Goal: Transaction & Acquisition: Purchase product/service

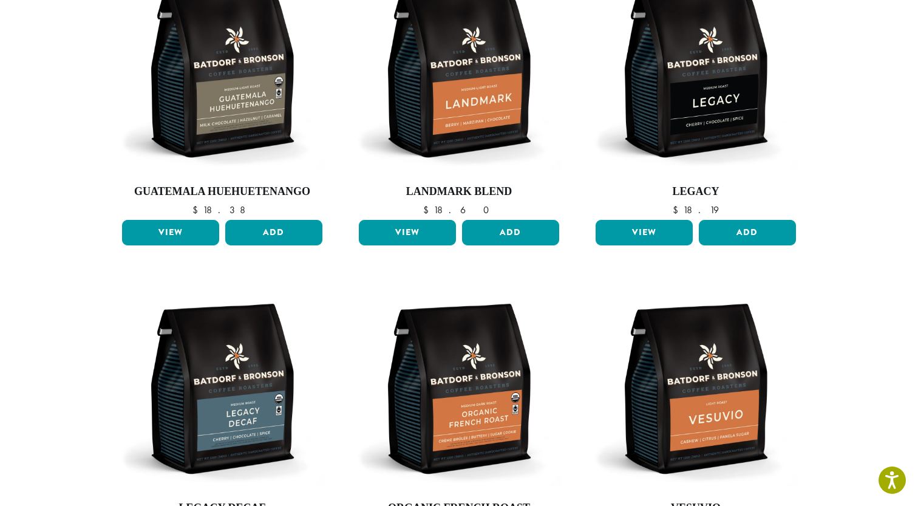
scroll to position [481, 0]
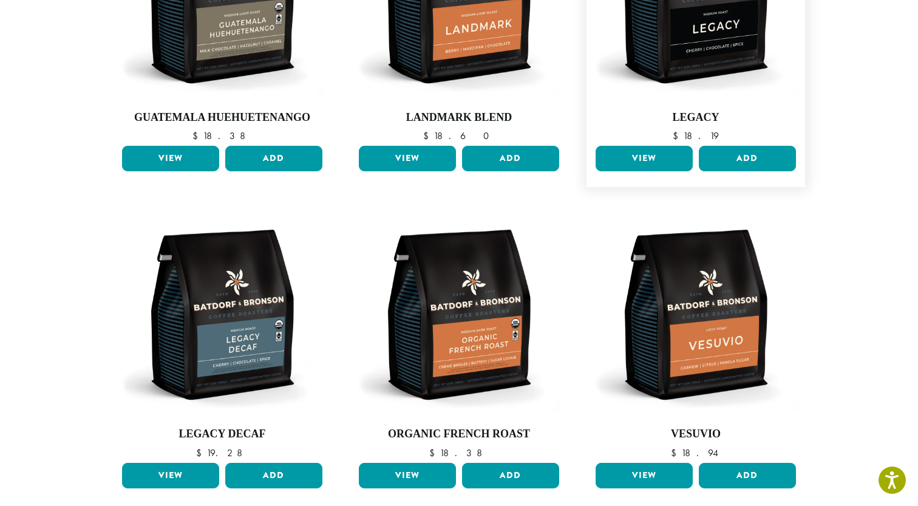
scroll to position [563, 0]
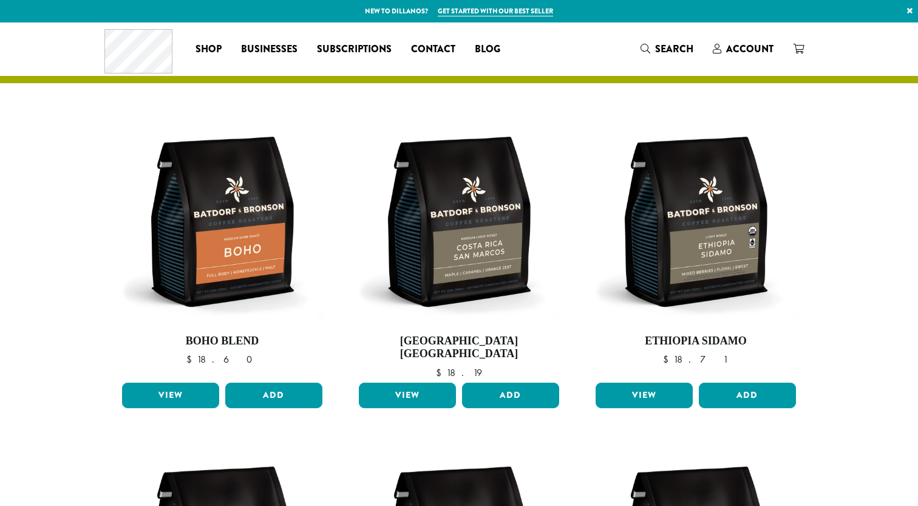
scroll to position [563, 0]
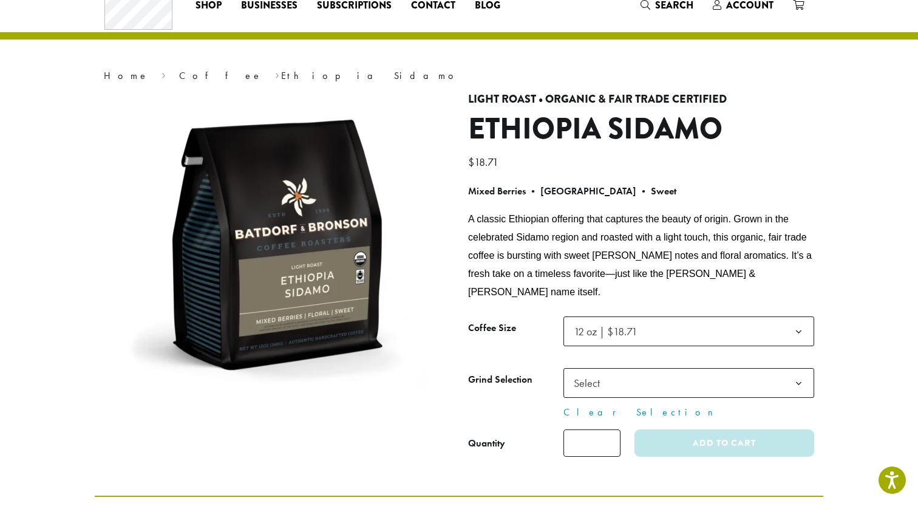
scroll to position [47, 0]
